Goal: Task Accomplishment & Management: Manage account settings

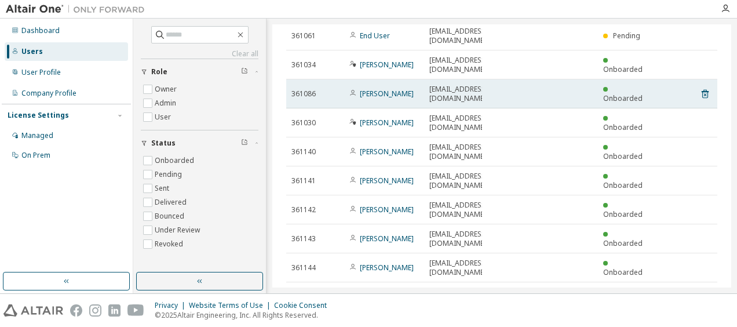
scroll to position [72, 0]
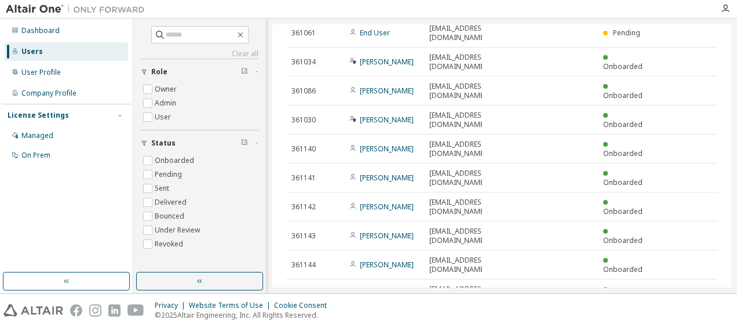
click at [699, 315] on icon "button" at bounding box center [705, 322] width 14 height 14
type input "*"
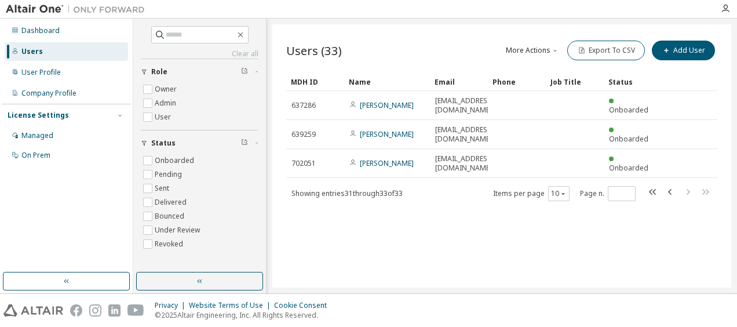
scroll to position [0, 0]
click at [614, 53] on button "Export To CSV" at bounding box center [606, 51] width 78 height 20
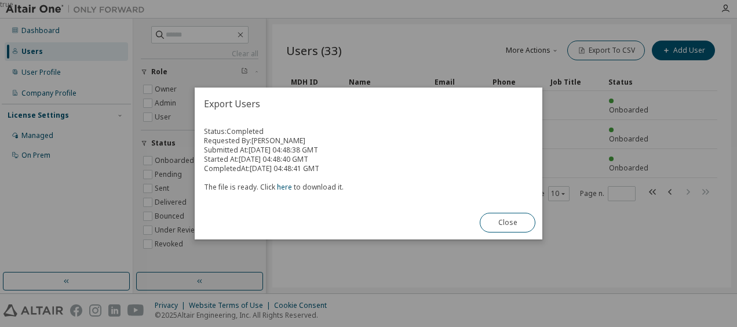
click at [454, 221] on div "Export Users Status: Completed Requested By: [PERSON_NAME] Submitted At: [DATE]…" at bounding box center [369, 164] width 348 height 152
click at [512, 227] on button "Close" at bounding box center [508, 223] width 56 height 20
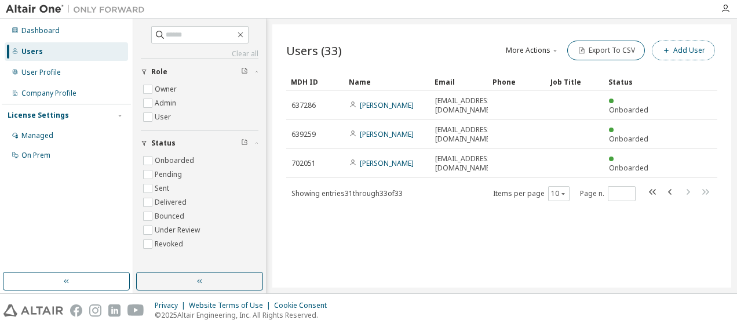
click at [689, 51] on button "Add User" at bounding box center [683, 51] width 63 height 20
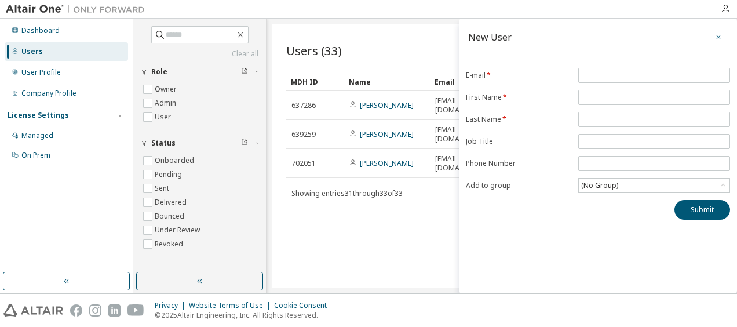
click at [719, 43] on button "button" at bounding box center [718, 37] width 19 height 19
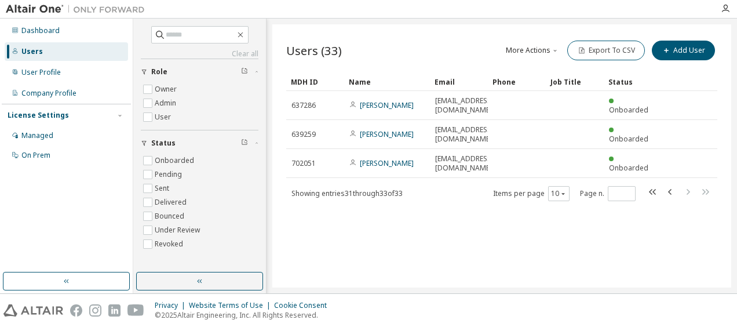
click at [44, 48] on div "Users" at bounding box center [66, 51] width 123 height 19
click at [461, 259] on div "Users (33) More Actions Import From CSV Export To CSV Add User Clear Load Save …" at bounding box center [501, 155] width 459 height 263
click at [532, 51] on button "More Actions" at bounding box center [533, 51] width 56 height 20
click at [537, 71] on div "Import From CSV" at bounding box center [550, 70] width 72 height 16
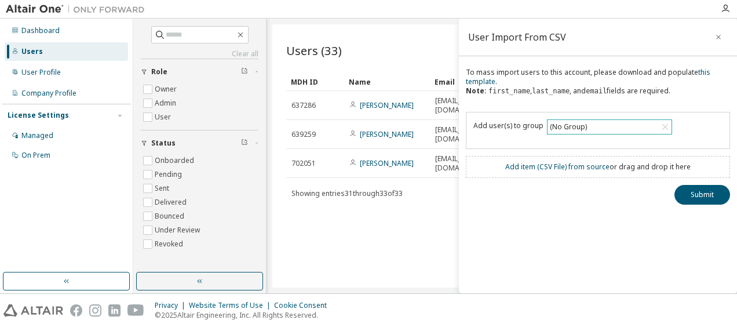
click at [649, 125] on div "(No Group)" at bounding box center [610, 127] width 124 height 14
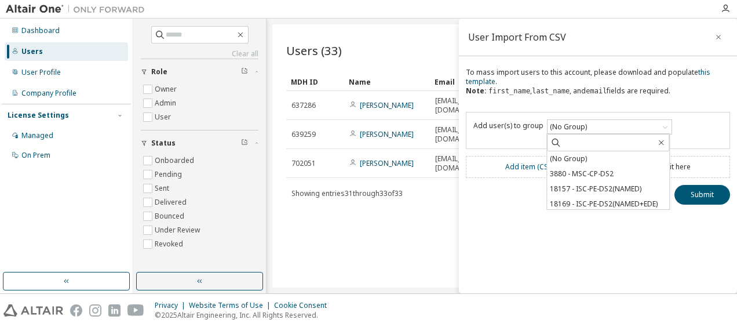
click at [606, 274] on div "User Import From CSV To mass import users to this account, please download and …" at bounding box center [598, 156] width 278 height 275
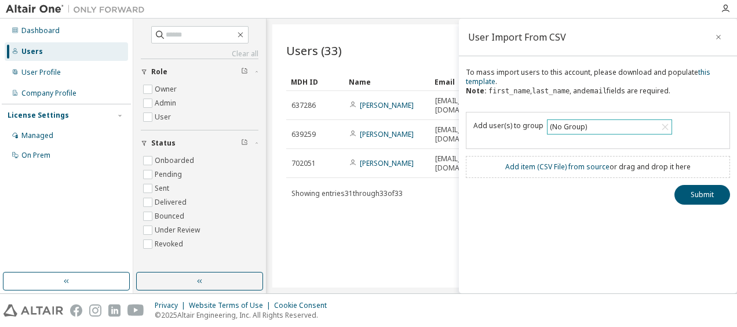
click at [587, 130] on div "(No Group)" at bounding box center [610, 127] width 124 height 14
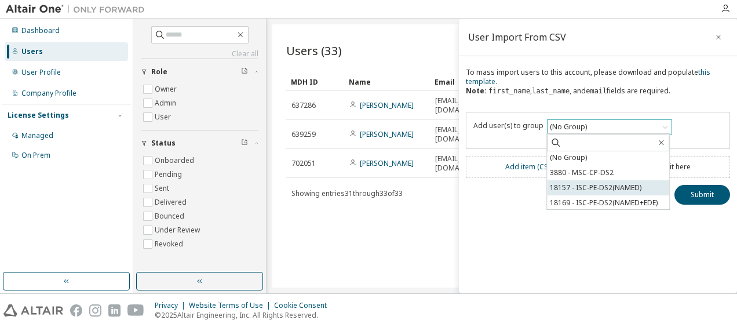
scroll to position [2, 0]
click at [423, 250] on div "Users (33) More Actions Import From CSV Export To CSV Add User Clear Load Save …" at bounding box center [501, 155] width 459 height 263
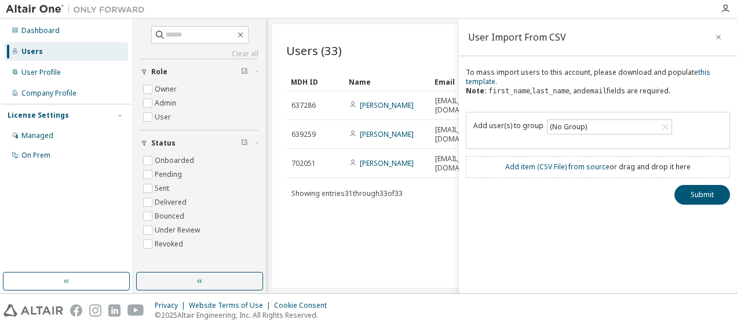
click at [64, 117] on div "License Settings" at bounding box center [67, 115] width 118 height 10
click at [56, 134] on div "Managed" at bounding box center [66, 135] width 123 height 19
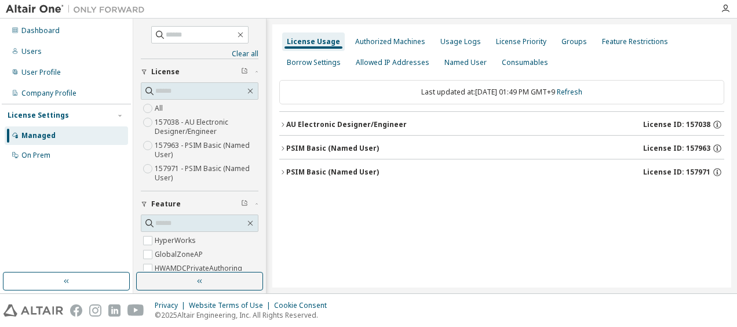
click at [201, 150] on label "157963 - PSIM Basic (Named User)" at bounding box center [207, 150] width 104 height 23
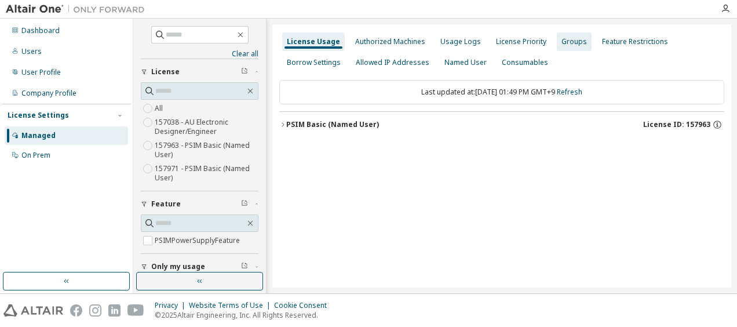
click at [562, 42] on div "Groups" at bounding box center [575, 41] width 26 height 9
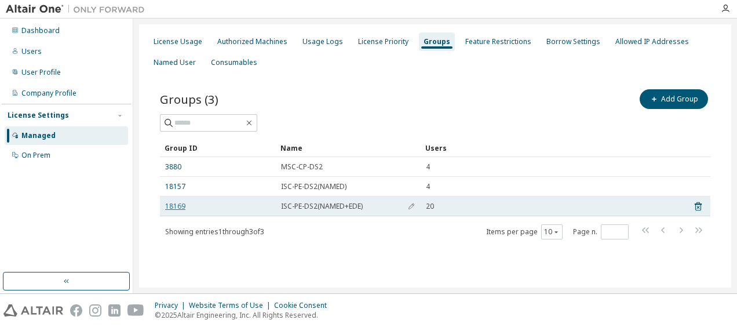
click at [173, 206] on link "18169" at bounding box center [175, 206] width 20 height 9
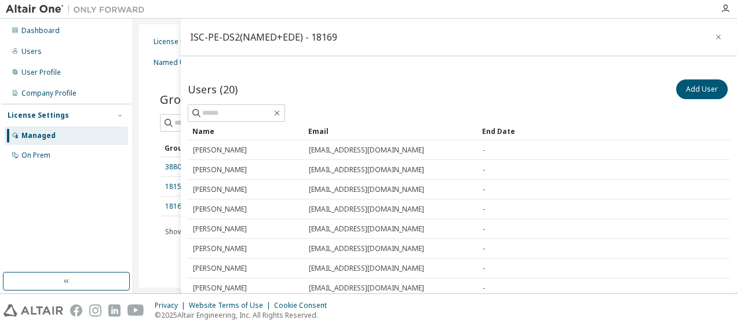
click at [715, 36] on icon "button" at bounding box center [719, 36] width 8 height 9
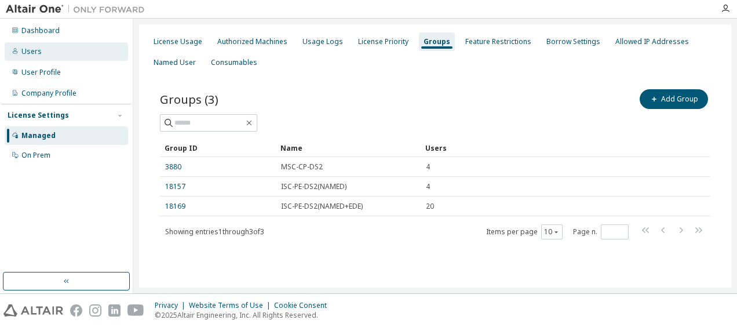
click at [34, 48] on div "Users" at bounding box center [31, 51] width 20 height 9
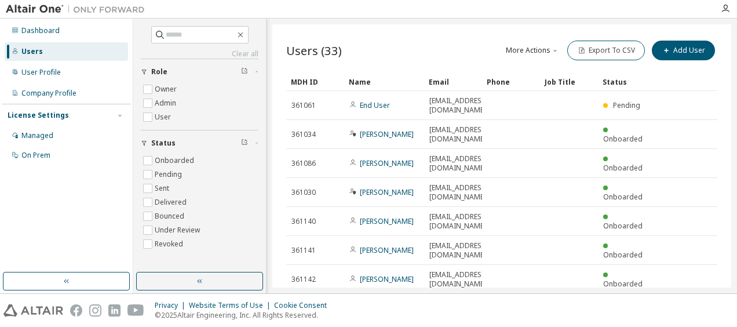
click at [532, 52] on button "More Actions" at bounding box center [533, 51] width 56 height 20
click at [531, 70] on div "Import From CSV" at bounding box center [544, 70] width 72 height 16
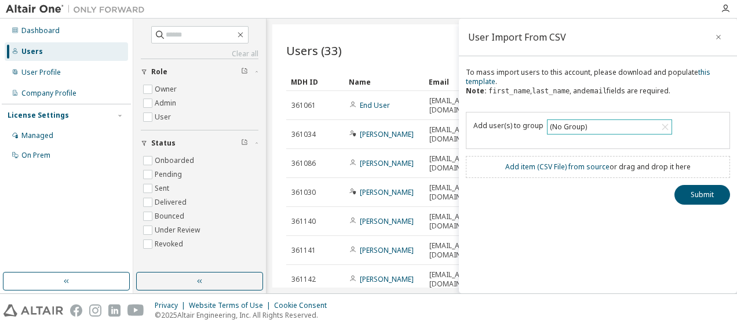
click at [591, 133] on div "(No Group)" at bounding box center [609, 126] width 125 height 15
click at [591, 125] on div "(No Group)" at bounding box center [610, 127] width 124 height 14
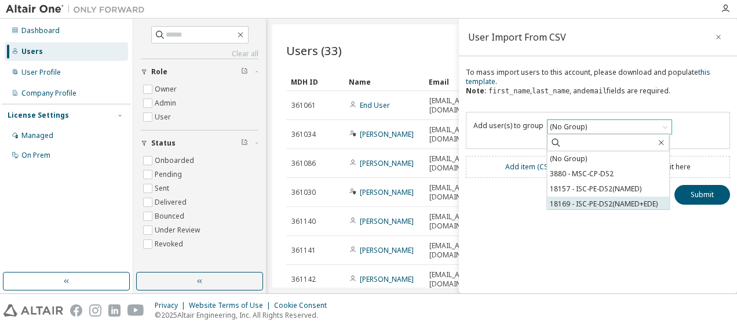
click at [611, 205] on li "18169 - ISC-PE-DS2(NAMED+EDE)" at bounding box center [608, 203] width 122 height 15
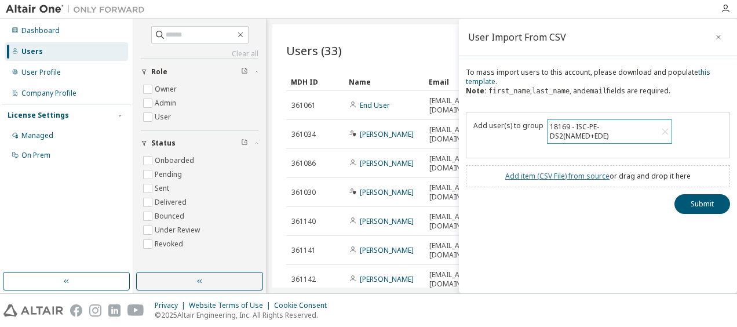
click at [526, 174] on link "Add item ( CSV File ) from source" at bounding box center [557, 176] width 104 height 10
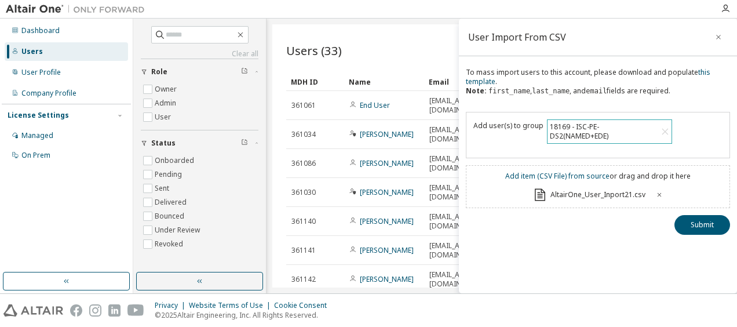
click at [559, 128] on div "18169 - ISC-PE-DS2(NAMED+EDE)" at bounding box center [603, 132] width 110 height 22
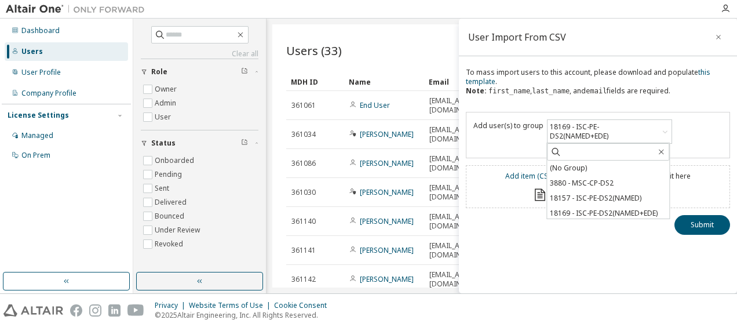
drag, startPoint x: 559, startPoint y: 128, endPoint x: 567, endPoint y: 170, distance: 43.1
click at [567, 170] on li "(No Group)" at bounding box center [608, 168] width 122 height 15
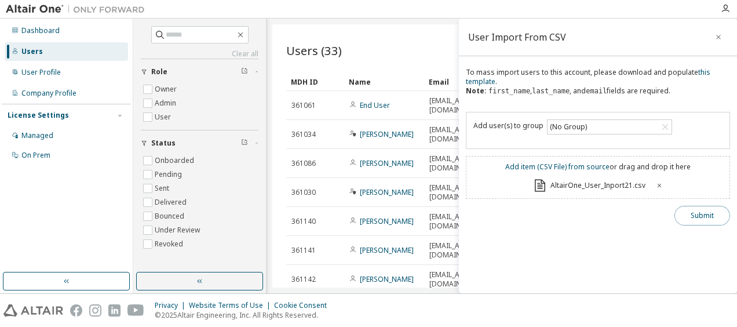
click at [696, 212] on button "Submit" at bounding box center [703, 216] width 56 height 20
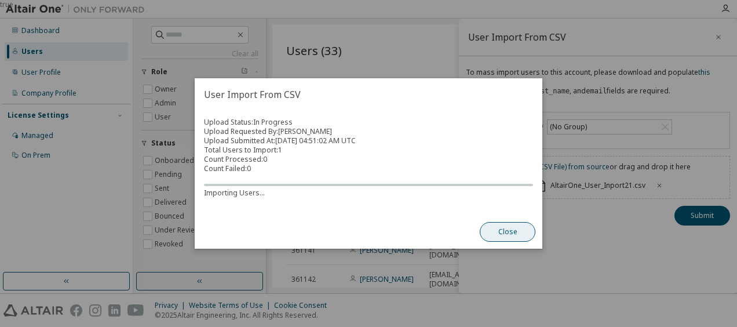
click at [500, 220] on div "Close" at bounding box center [508, 232] width 70 height 34
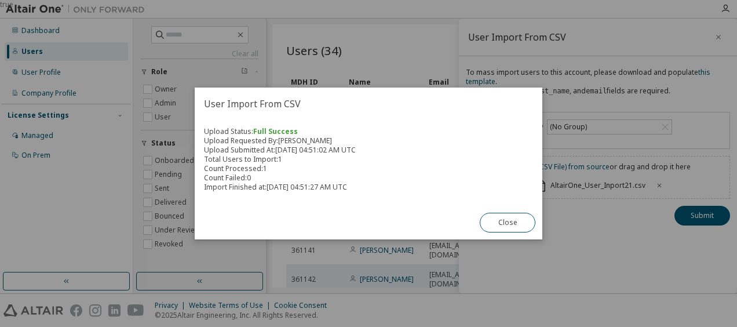
click at [508, 225] on button "Close" at bounding box center [508, 223] width 56 height 20
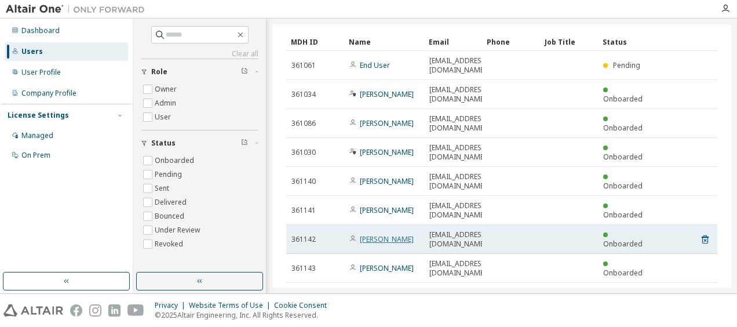
scroll to position [72, 0]
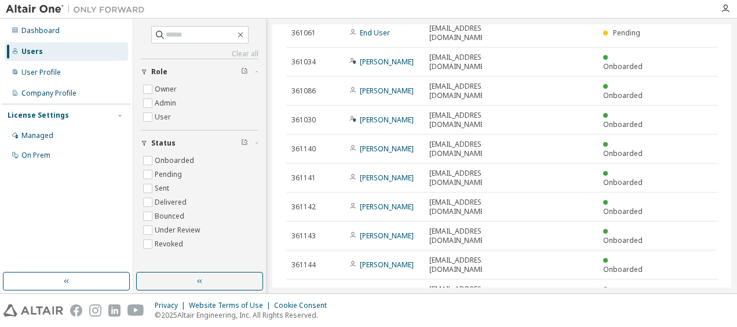
click at [701, 315] on icon "button" at bounding box center [705, 322] width 14 height 14
type input "*"
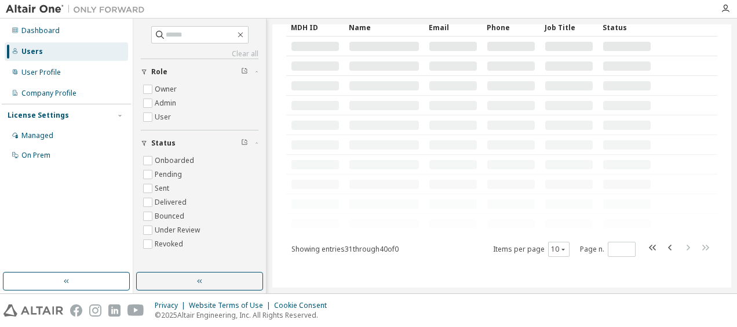
scroll to position [0, 0]
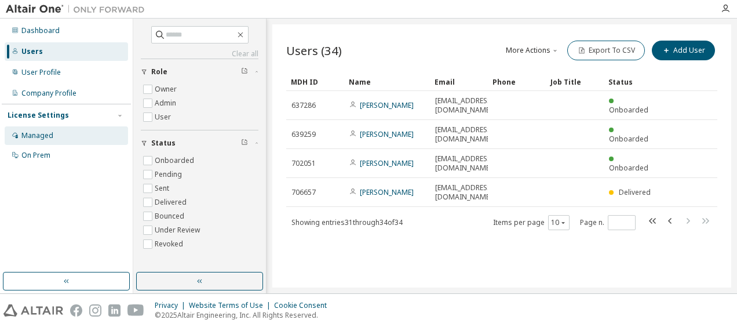
click at [50, 131] on div "Managed" at bounding box center [37, 135] width 32 height 9
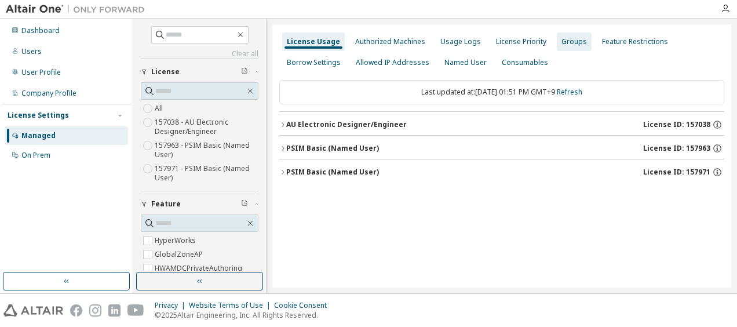
click at [577, 42] on div "Groups" at bounding box center [574, 41] width 35 height 19
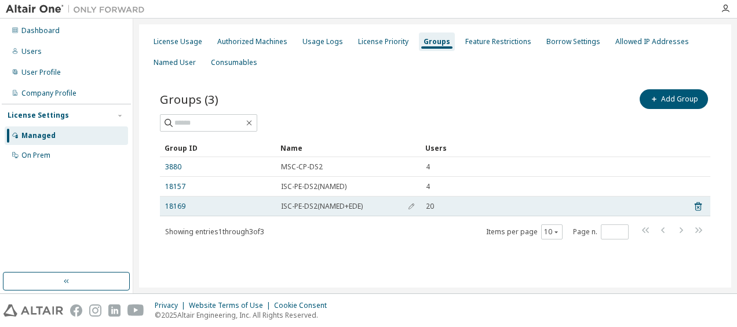
click at [305, 209] on span "ISC-PE-DS2(NAMED+EDE)" at bounding box center [322, 206] width 82 height 9
click at [178, 208] on link "18169" at bounding box center [175, 206] width 20 height 9
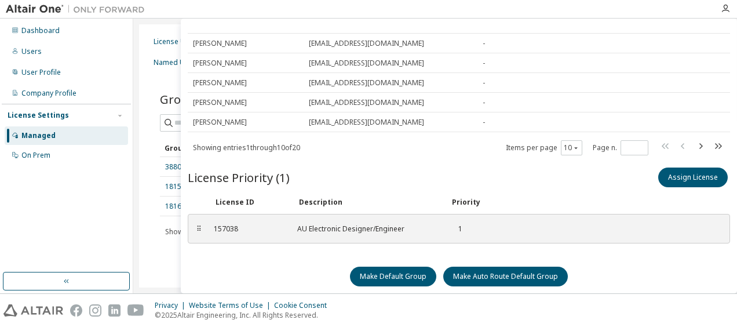
scroll to position [102, 0]
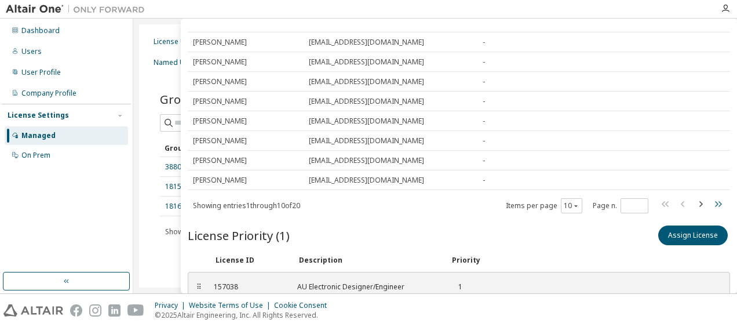
click at [715, 202] on icon "button" at bounding box center [718, 204] width 7 height 6
type input "*"
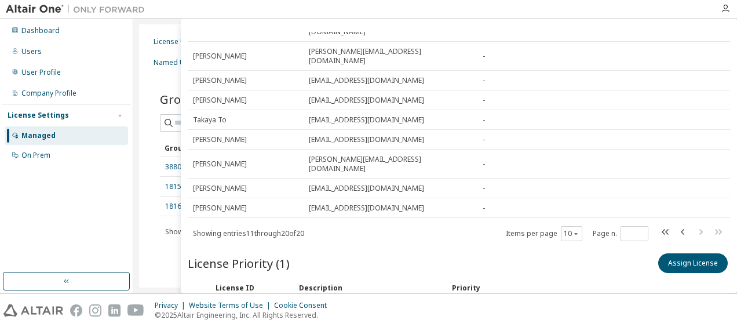
click at [169, 260] on div "Groups (3) Add Group Clear Load Save Save As Field Operator Value Select filter…" at bounding box center [435, 171] width 578 height 197
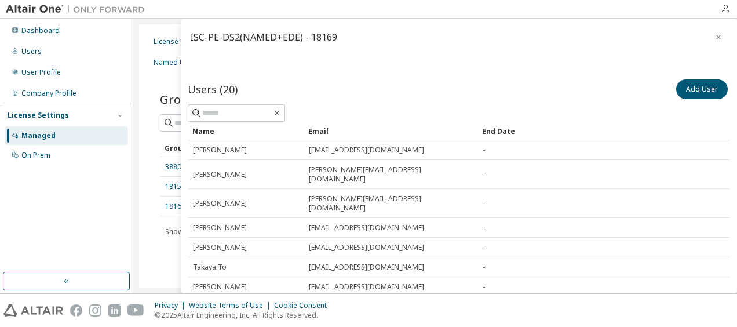
scroll to position [0, 0]
click at [683, 85] on button "Add User" at bounding box center [702, 89] width 52 height 20
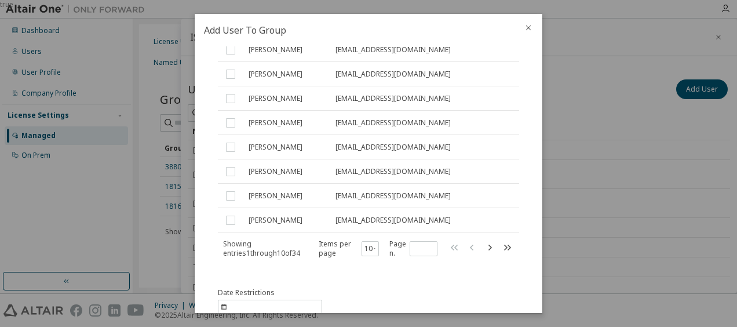
scroll to position [232, 0]
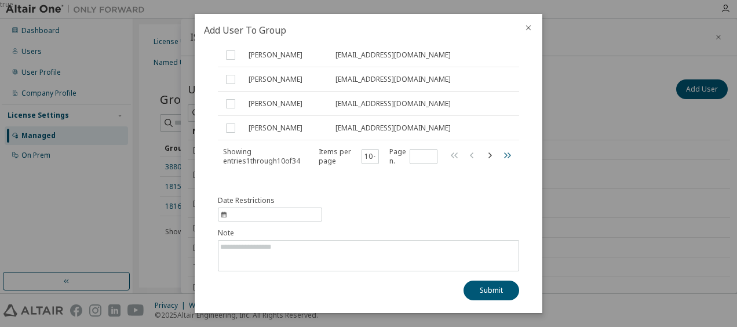
click at [501, 156] on icon "button" at bounding box center [507, 155] width 14 height 14
type input "*"
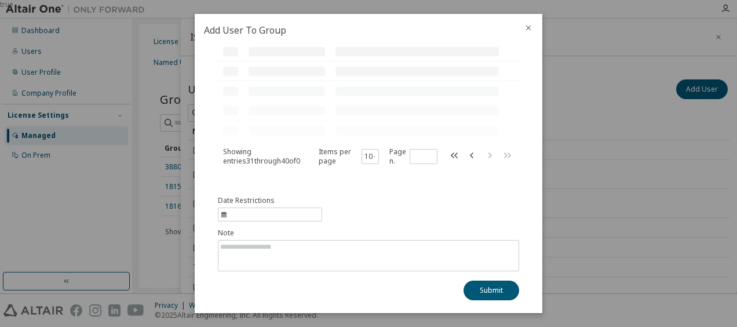
scroll to position [86, 0]
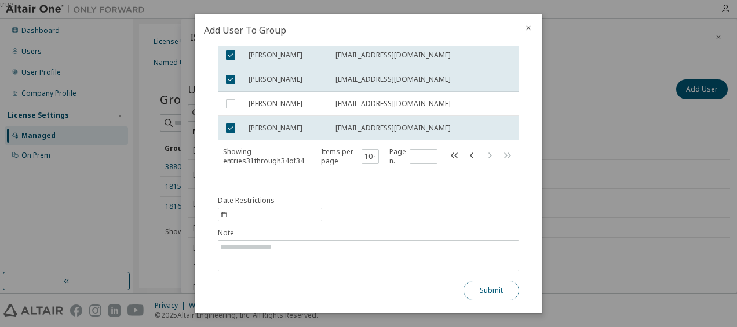
click at [495, 294] on button "Submit" at bounding box center [492, 291] width 56 height 20
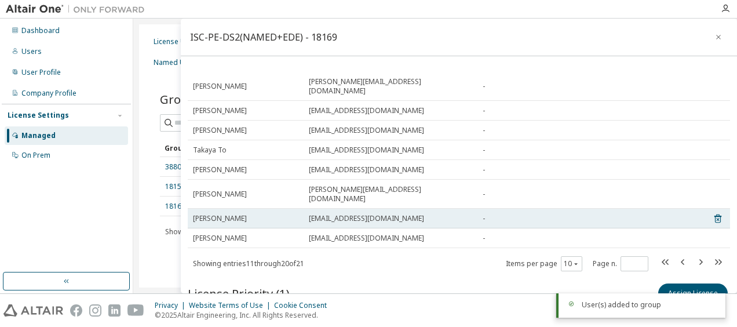
scroll to position [160, 0]
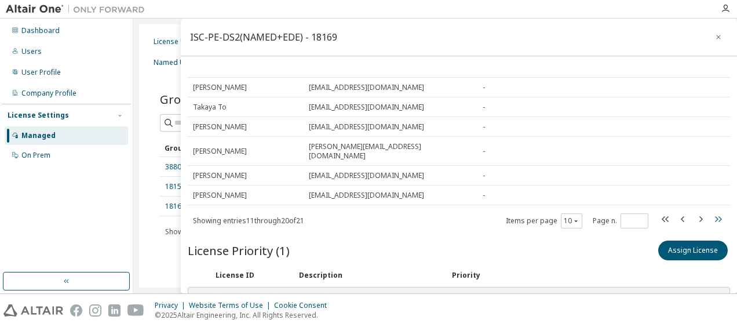
click at [712, 212] on icon "button" at bounding box center [718, 219] width 14 height 14
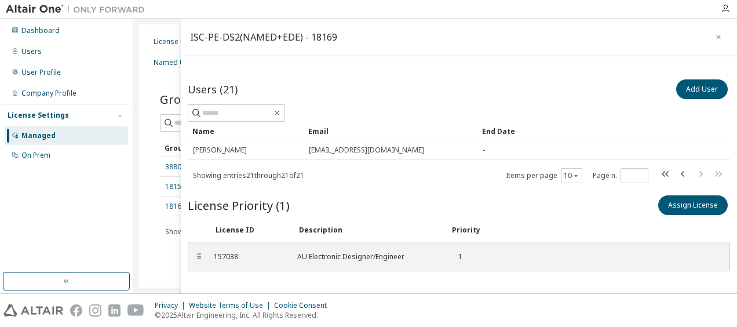
scroll to position [0, 0]
click at [676, 173] on icon "button" at bounding box center [683, 174] width 14 height 14
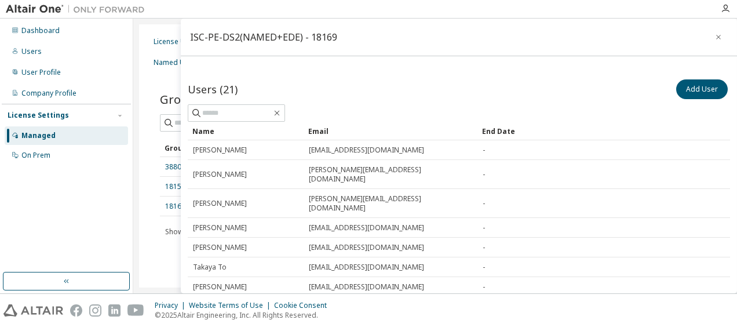
scroll to position [58, 0]
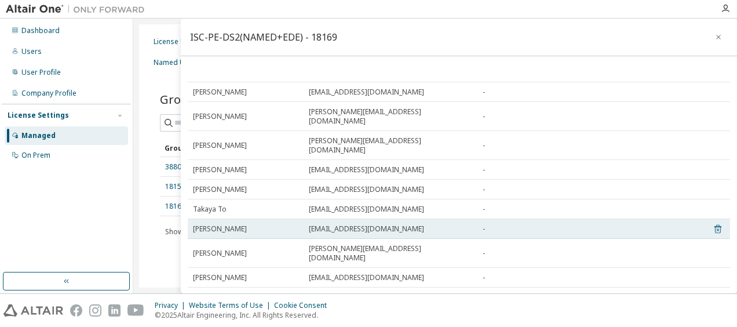
click at [716, 228] on icon at bounding box center [717, 229] width 3 height 3
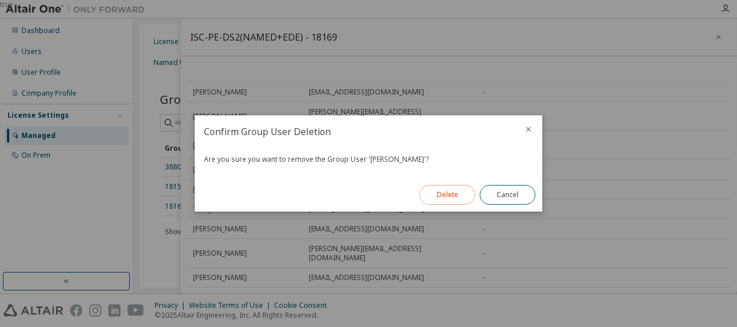
click at [453, 201] on button "Delete" at bounding box center [448, 195] width 56 height 20
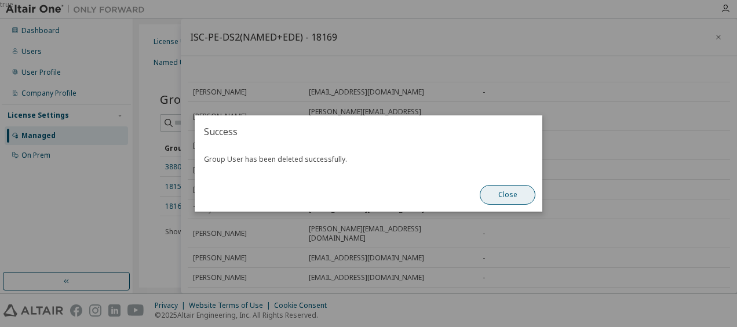
click at [503, 201] on button "Close" at bounding box center [508, 195] width 56 height 20
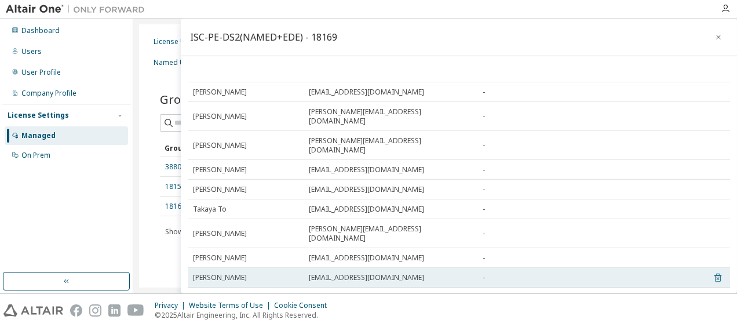
click at [713, 271] on icon at bounding box center [718, 278] width 10 height 14
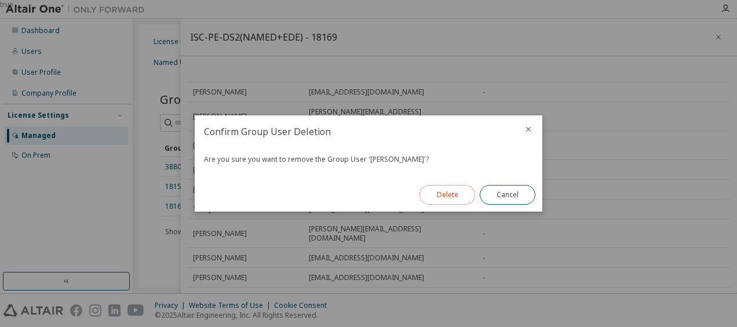
click at [453, 196] on button "Delete" at bounding box center [448, 195] width 56 height 20
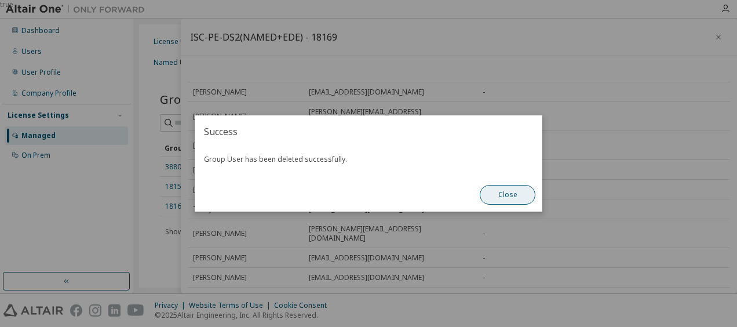
click at [503, 196] on button "Close" at bounding box center [508, 195] width 56 height 20
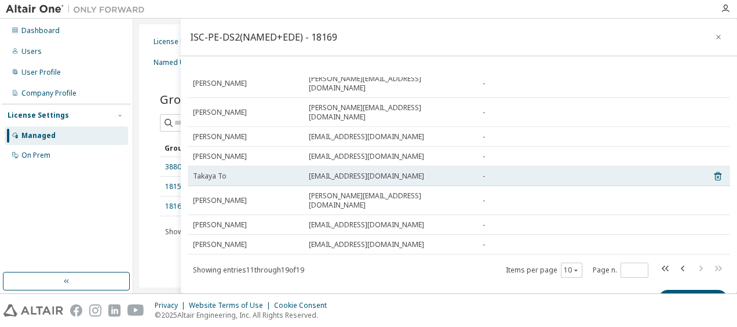
scroll to position [116, 0]
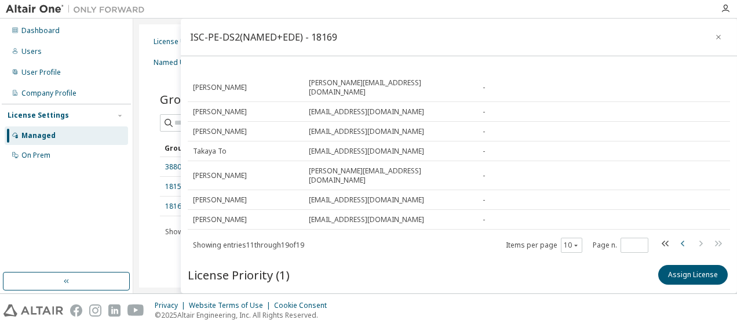
click at [676, 236] on icon "button" at bounding box center [683, 243] width 14 height 14
type input "*"
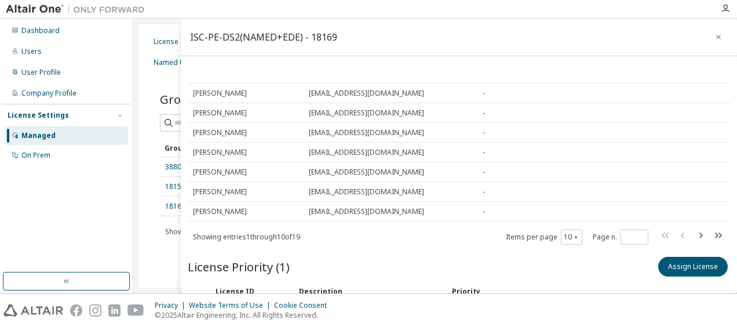
click at [716, 35] on icon "button" at bounding box center [718, 37] width 5 height 5
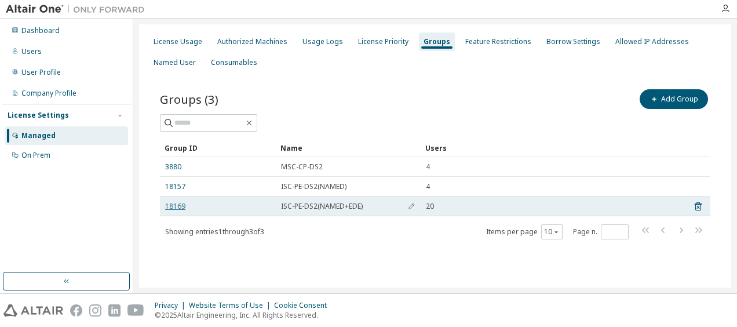
click at [177, 209] on link "18169" at bounding box center [175, 206] width 20 height 9
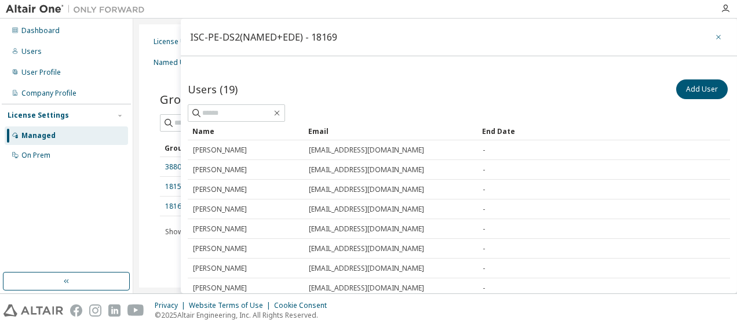
click at [716, 34] on icon "button" at bounding box center [719, 36] width 8 height 9
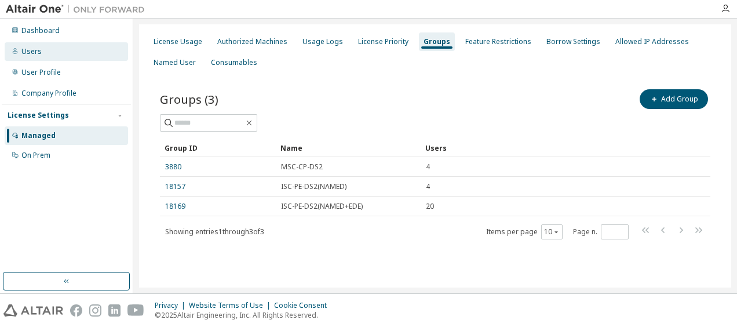
click at [26, 59] on div "Users" at bounding box center [66, 51] width 123 height 19
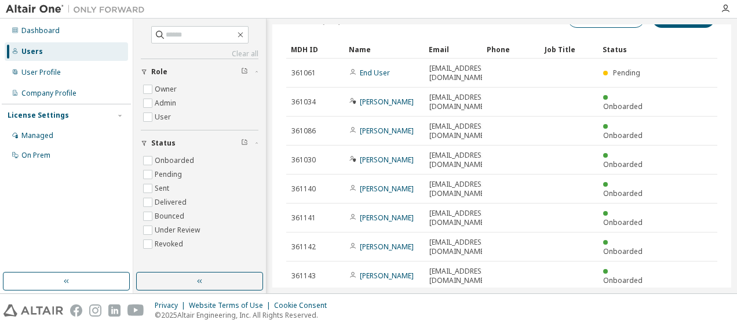
scroll to position [58, 0]
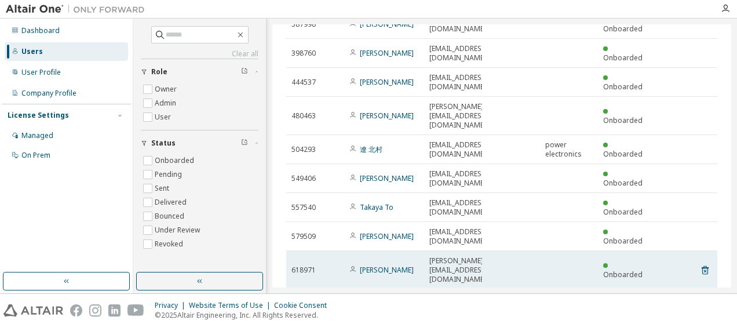
scroll to position [100, 0]
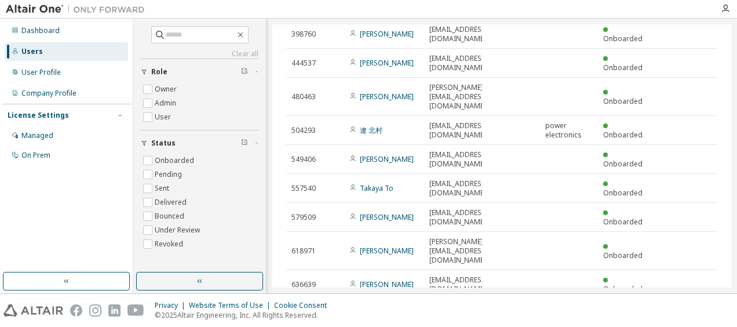
click at [681, 306] on icon "button" at bounding box center [688, 313] width 14 height 14
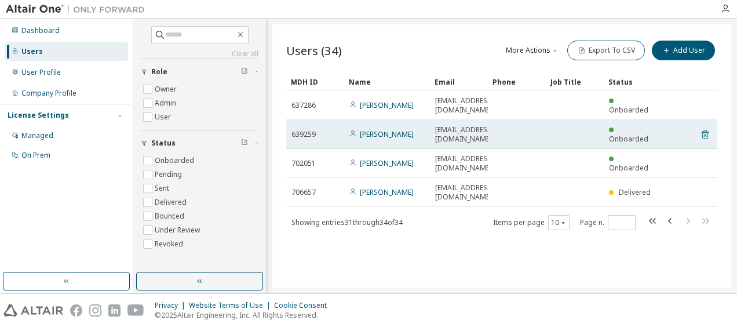
click at [706, 134] on icon at bounding box center [705, 135] width 3 height 3
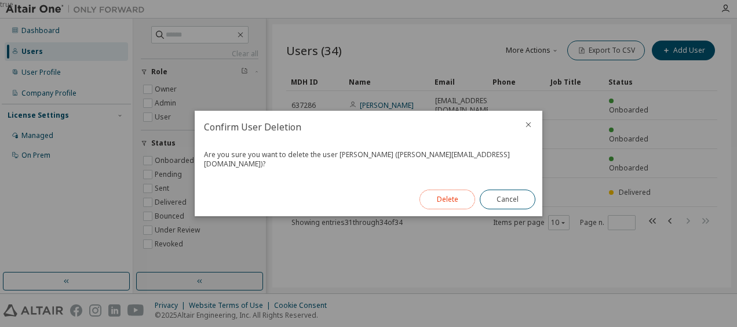
click at [454, 197] on button "Delete" at bounding box center [448, 200] width 56 height 20
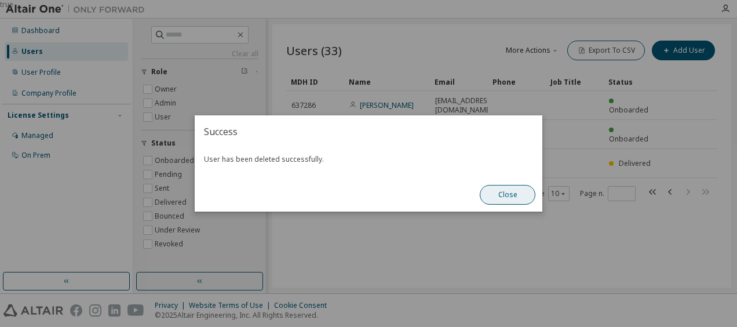
click at [503, 194] on button "Close" at bounding box center [508, 195] width 56 height 20
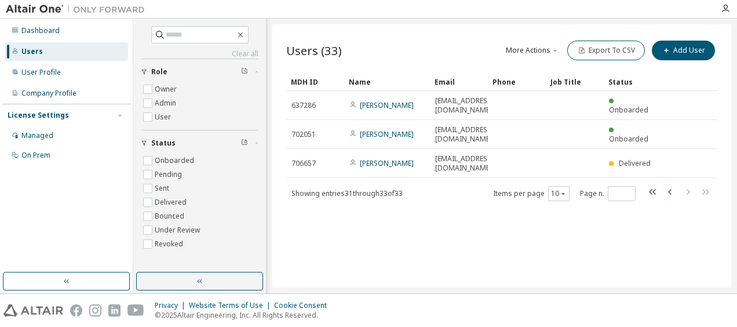
click at [669, 189] on icon "button" at bounding box center [669, 192] width 3 height 6
type input "*"
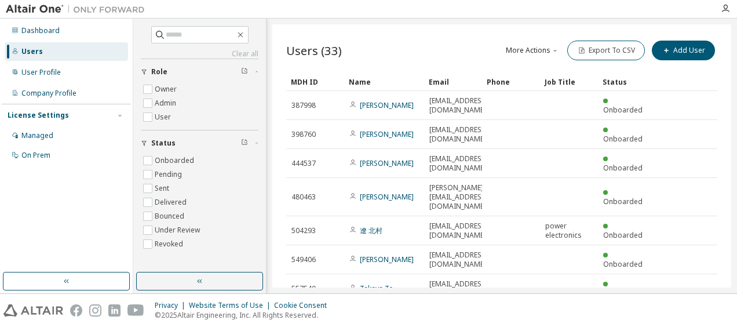
click at [701, 311] on icon at bounding box center [705, 318] width 10 height 14
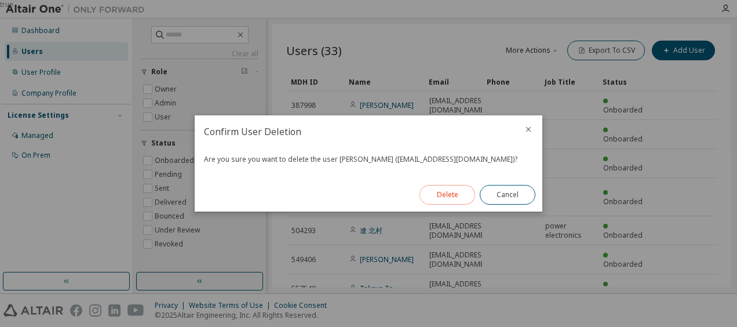
click at [443, 200] on button "Delete" at bounding box center [448, 195] width 56 height 20
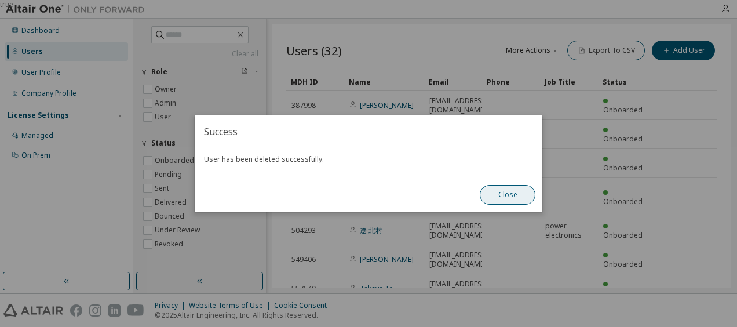
click at [497, 196] on button "Close" at bounding box center [508, 195] width 56 height 20
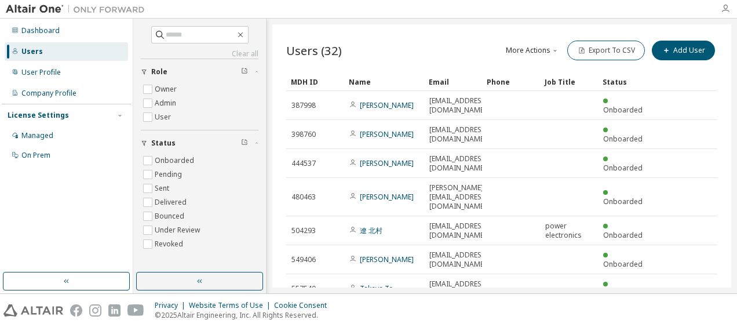
click at [730, 6] on icon "button" at bounding box center [725, 8] width 9 height 9
